Goal: Information Seeking & Learning: Check status

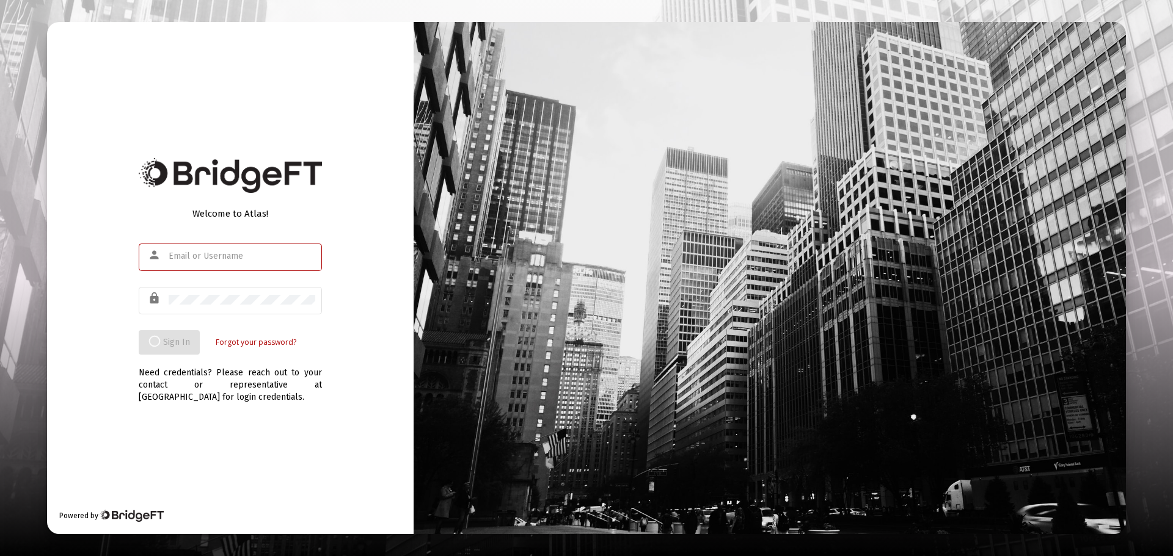
type input "[PERSON_NAME][EMAIL_ADDRESS][PERSON_NAME][DOMAIN_NAME]"
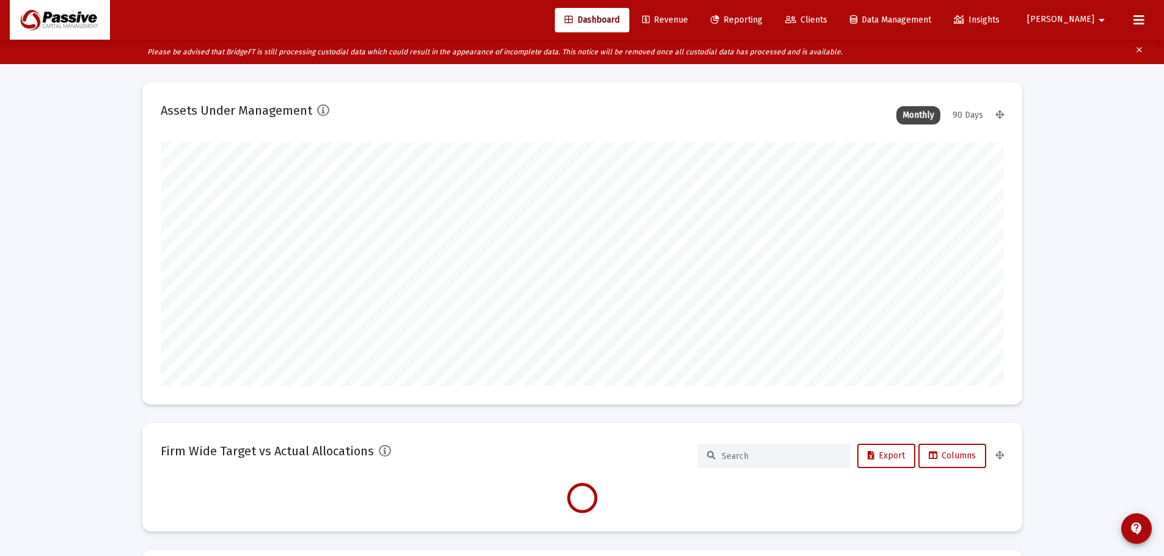
scroll to position [244, 843]
click at [772, 14] on link "Reporting" at bounding box center [736, 20] width 71 height 24
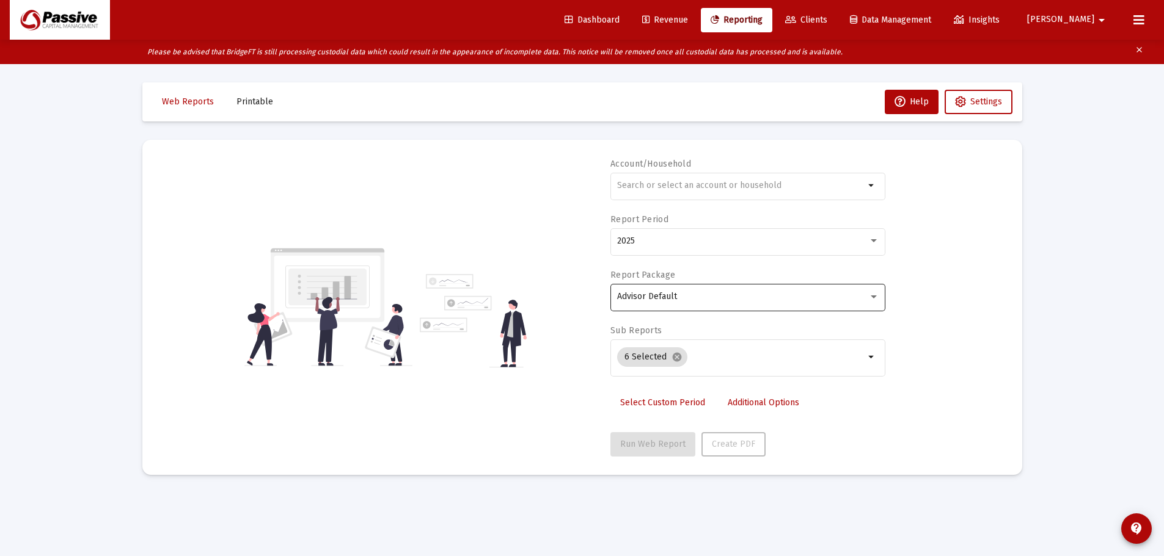
click at [723, 305] on div "Advisor Default" at bounding box center [748, 297] width 262 height 30
click at [726, 303] on span "Advisor Default" at bounding box center [748, 297] width 262 height 26
click at [619, 17] on span "Dashboard" at bounding box center [591, 20] width 55 height 10
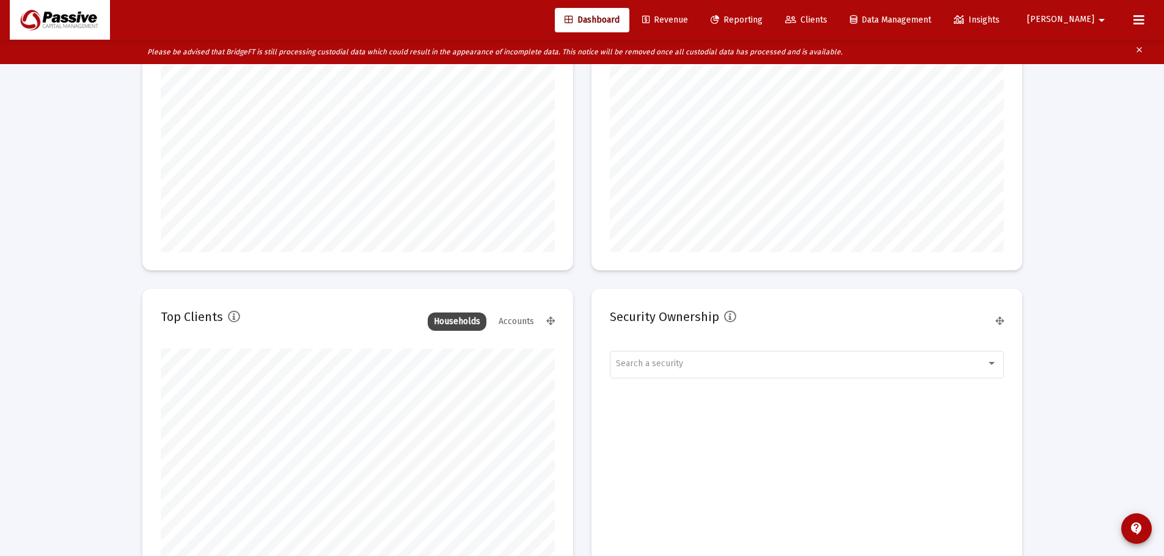
scroll to position [1412, 0]
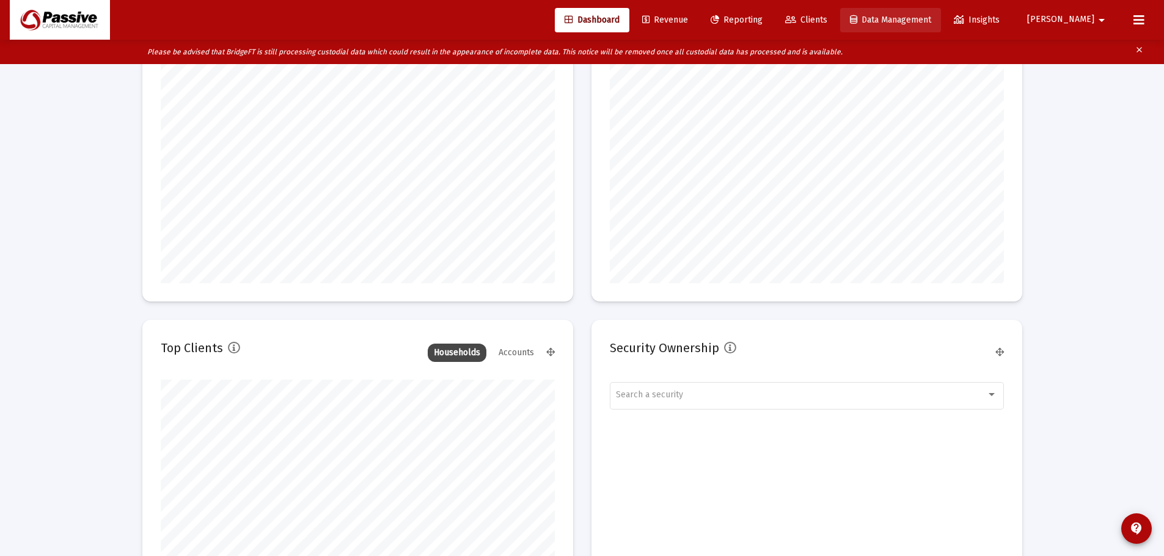
drag, startPoint x: 919, startPoint y: 21, endPoint x: 909, endPoint y: 21, distance: 9.8
click at [919, 21] on span "Data Management" at bounding box center [890, 20] width 81 height 10
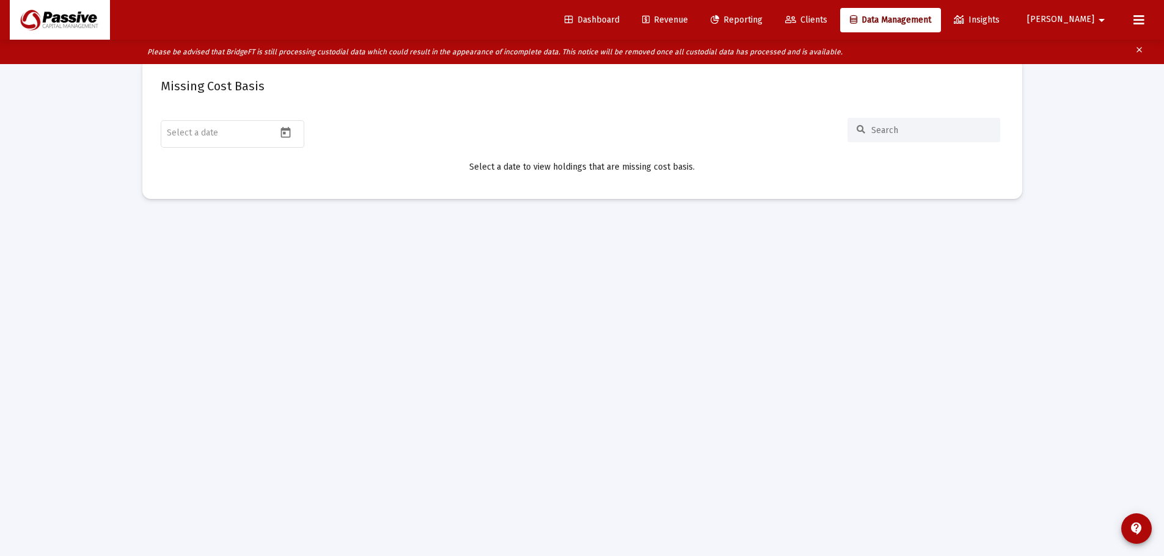
scroll to position [24, 0]
click at [827, 16] on span "Clients" at bounding box center [806, 20] width 42 height 10
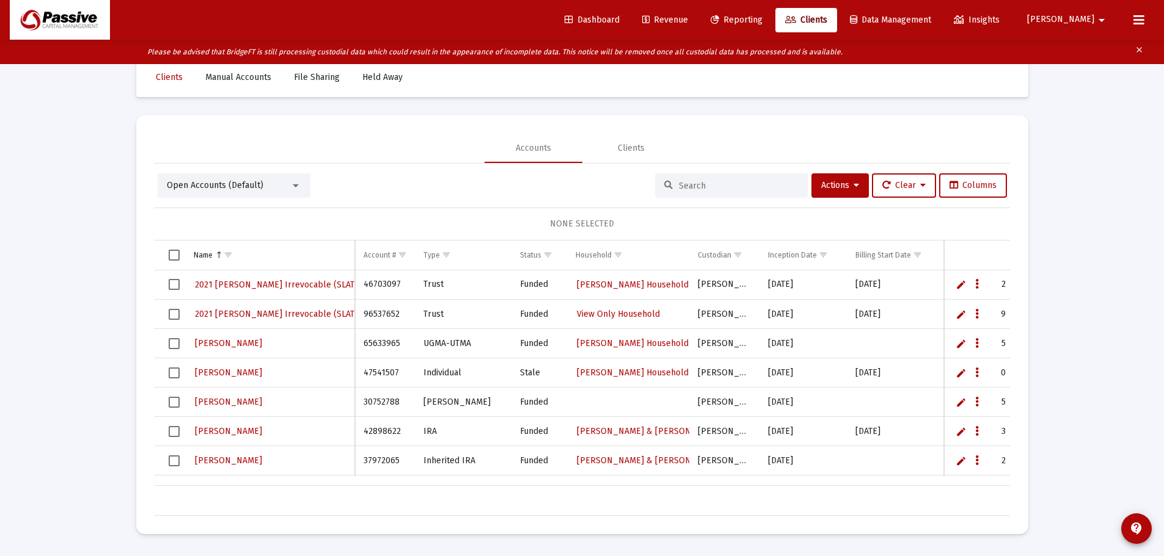
click at [762, 17] on span "Reporting" at bounding box center [736, 20] width 52 height 10
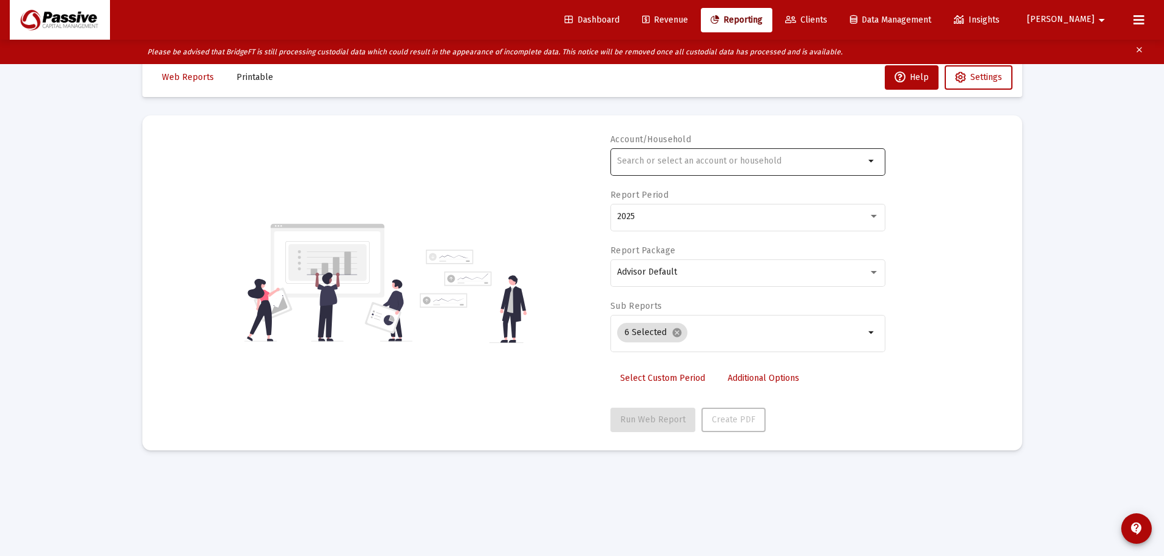
click at [700, 159] on input "text" at bounding box center [740, 161] width 247 height 10
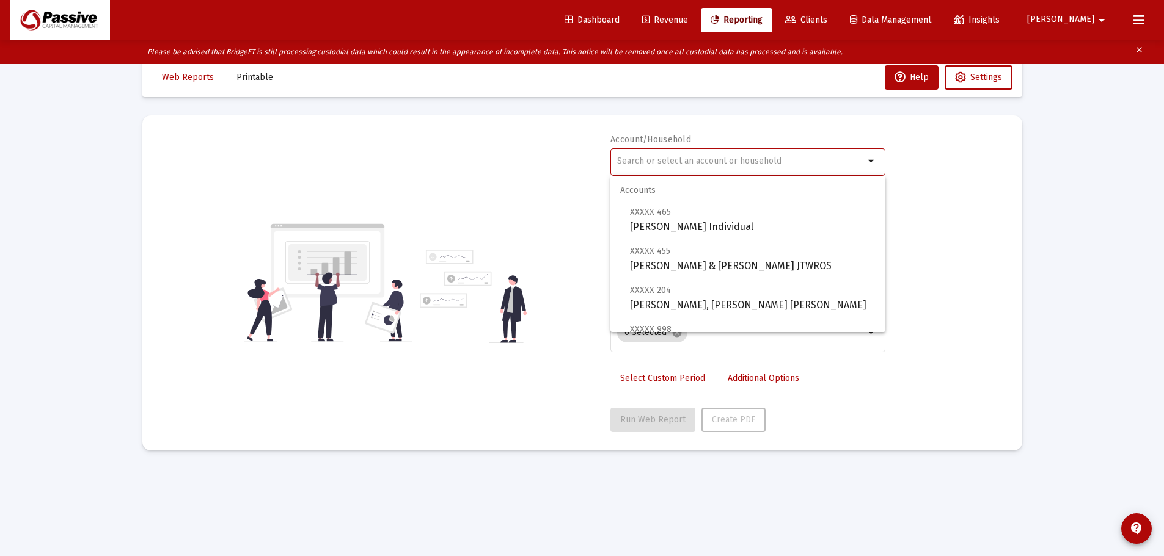
click at [710, 153] on div at bounding box center [740, 161] width 247 height 30
click at [1027, 177] on div "Web Reports Printable Help Settings Account/Household arrow_drop_down Report Pe…" at bounding box center [582, 254] width 916 height 429
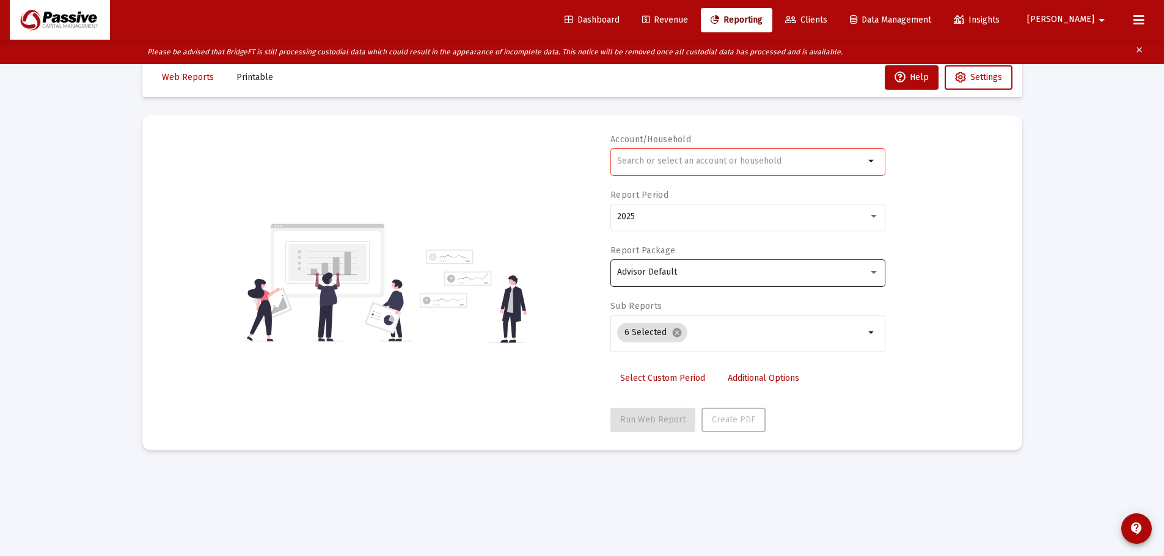
click at [797, 277] on div "Advisor Default" at bounding box center [748, 272] width 262 height 30
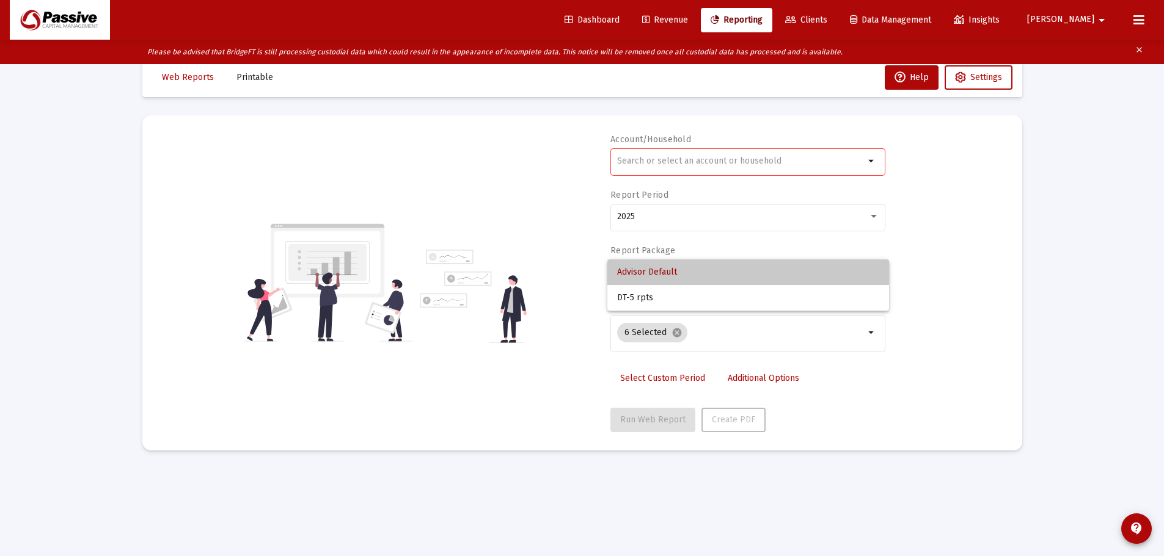
click at [797, 277] on span "Advisor Default" at bounding box center [748, 273] width 262 height 26
